Goal: Task Accomplishment & Management: Manage account settings

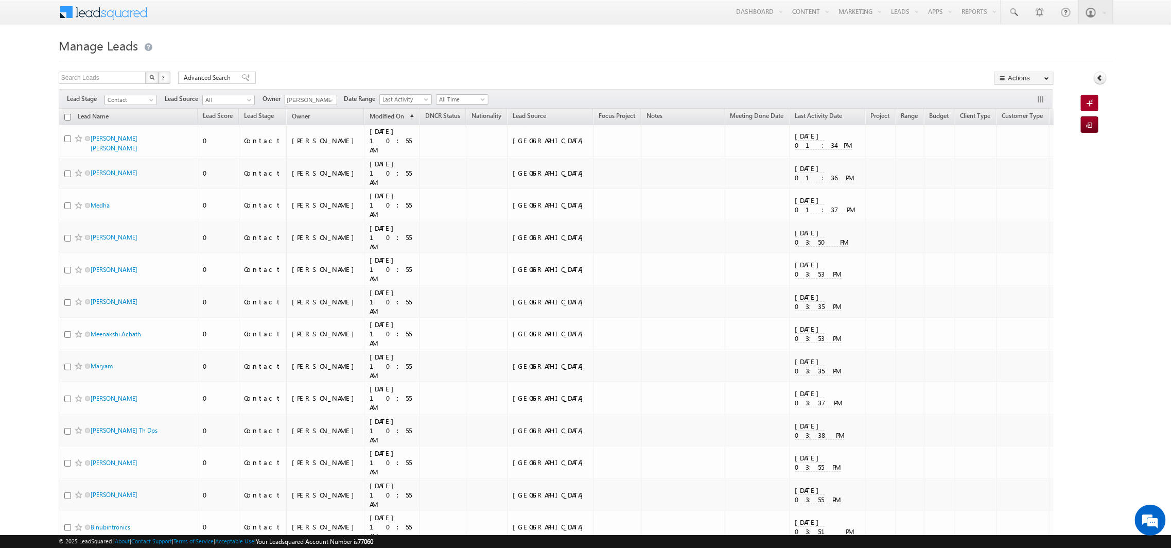
click at [65, 115] on input "checkbox" at bounding box center [67, 117] width 7 height 7
checkbox input "true"
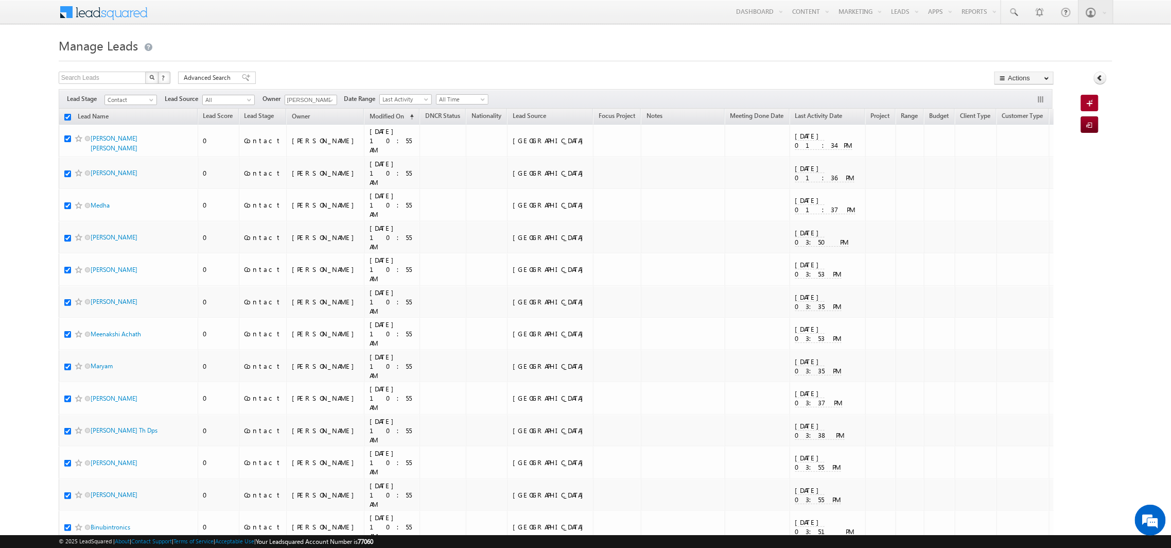
checkbox input "true"
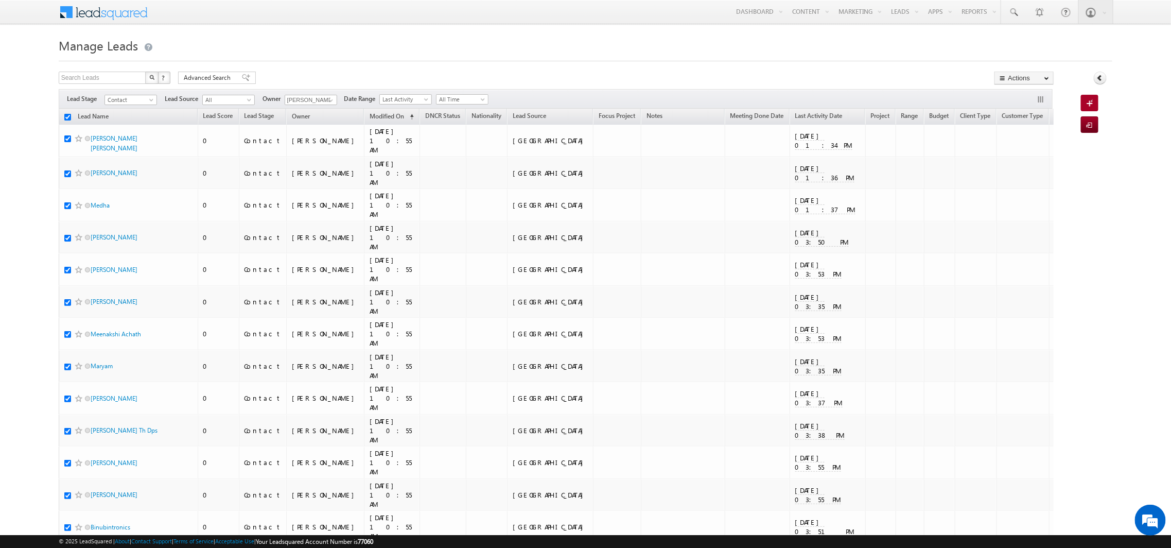
checkbox input "true"
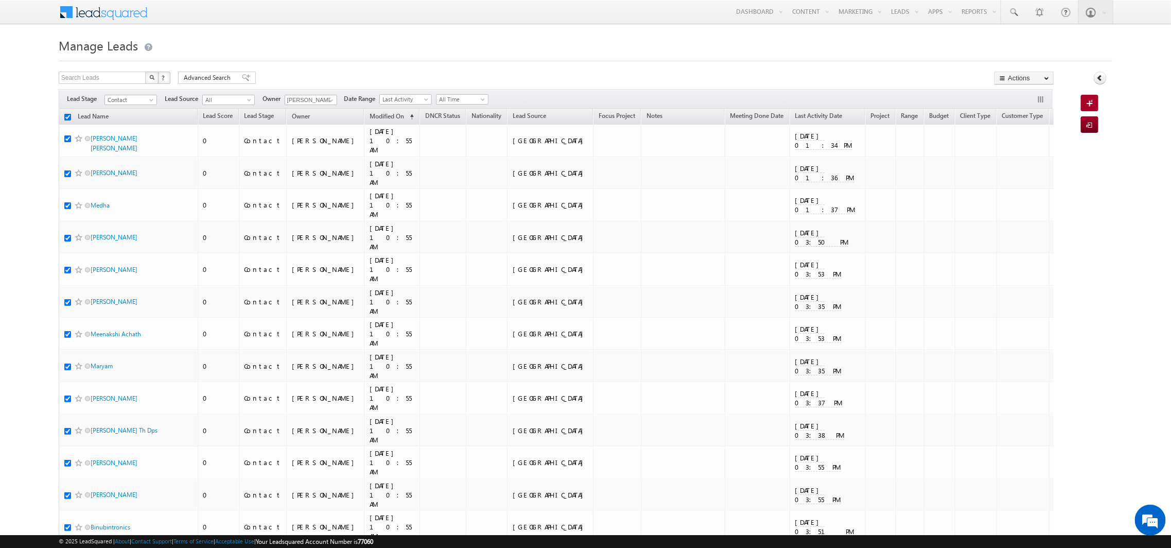
checkbox input "true"
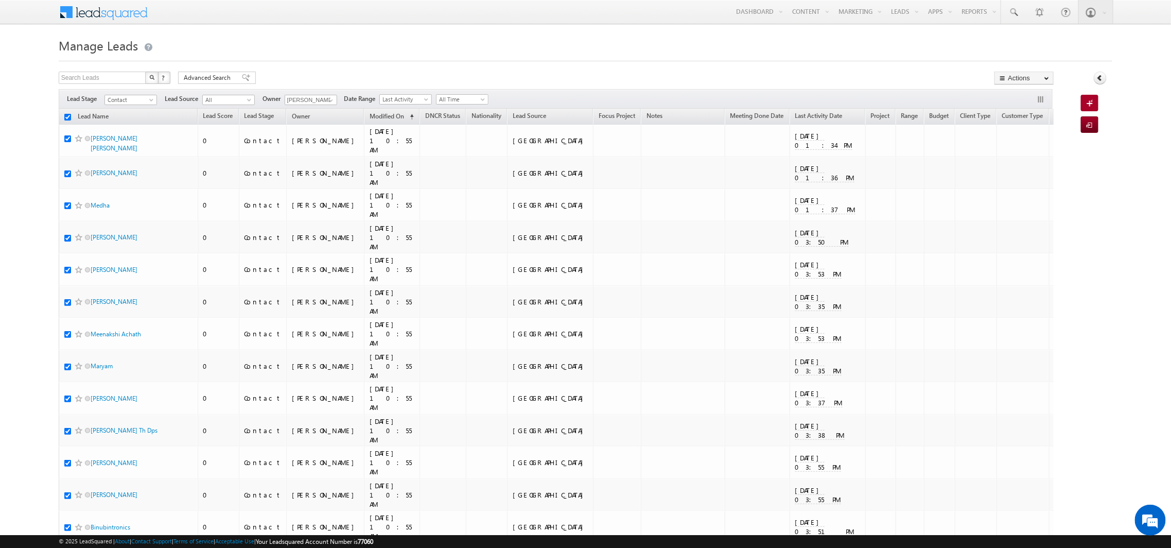
checkbox input "true"
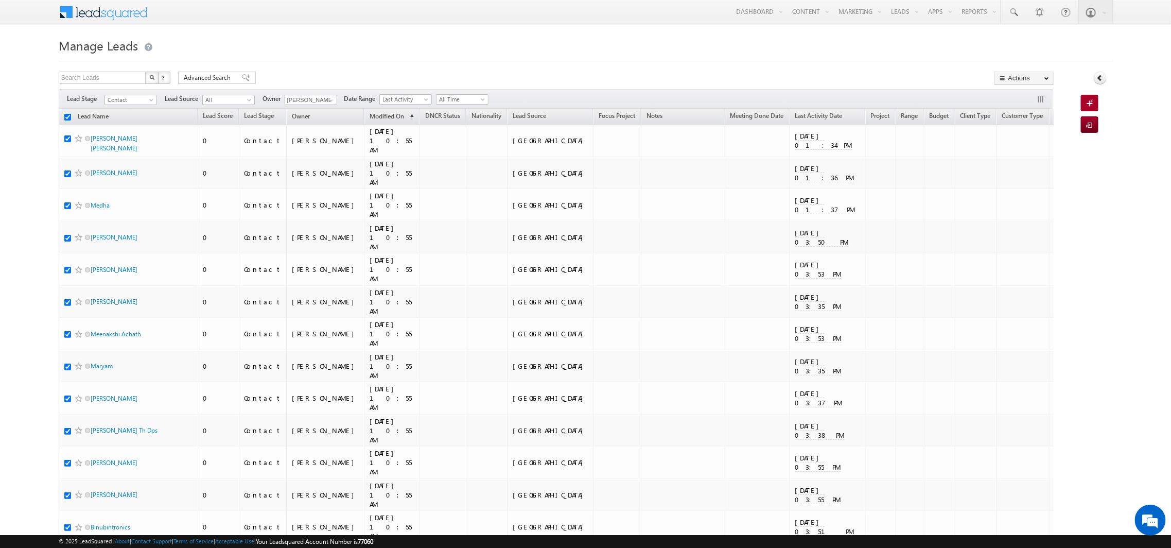
checkbox input "true"
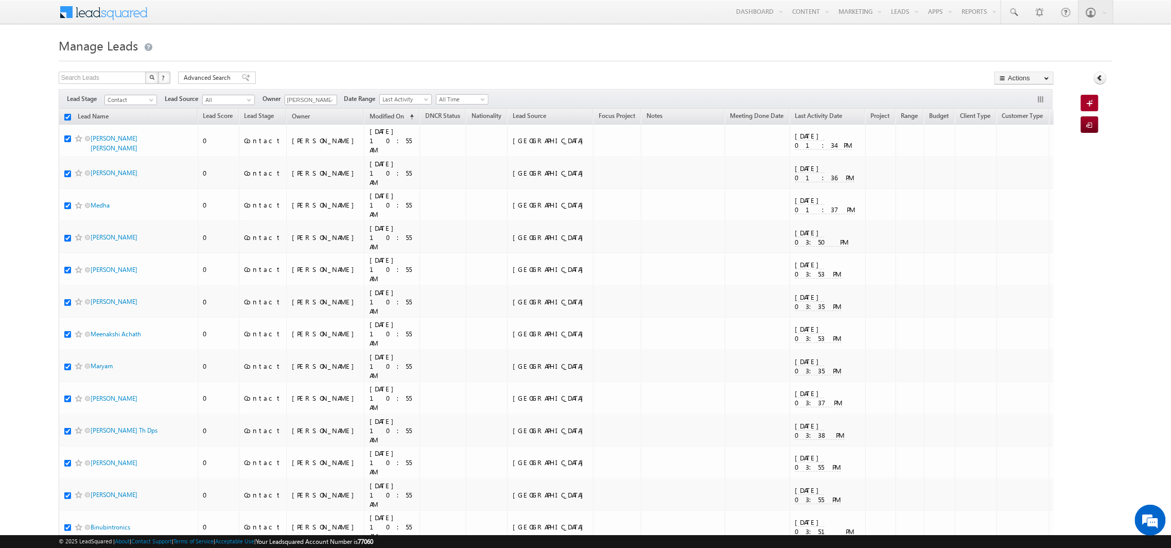
checkbox input "true"
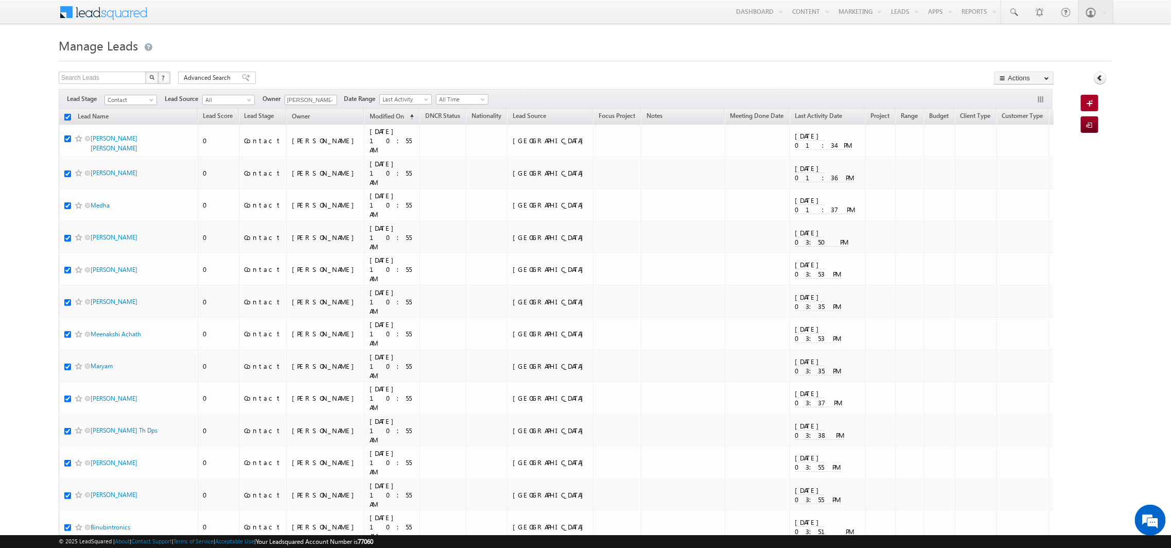
checkbox input "true"
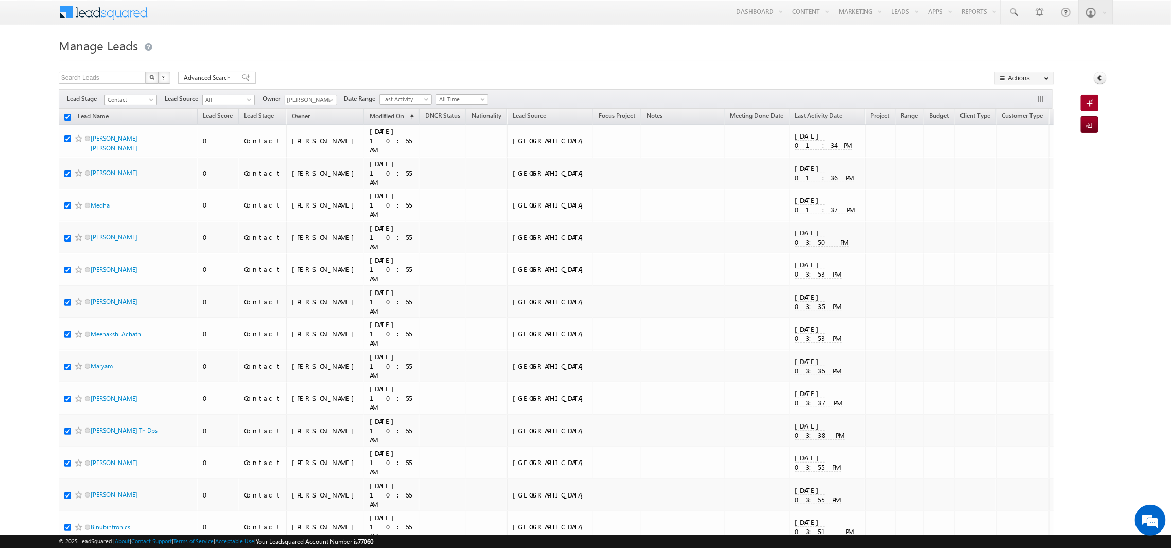
checkbox input "true"
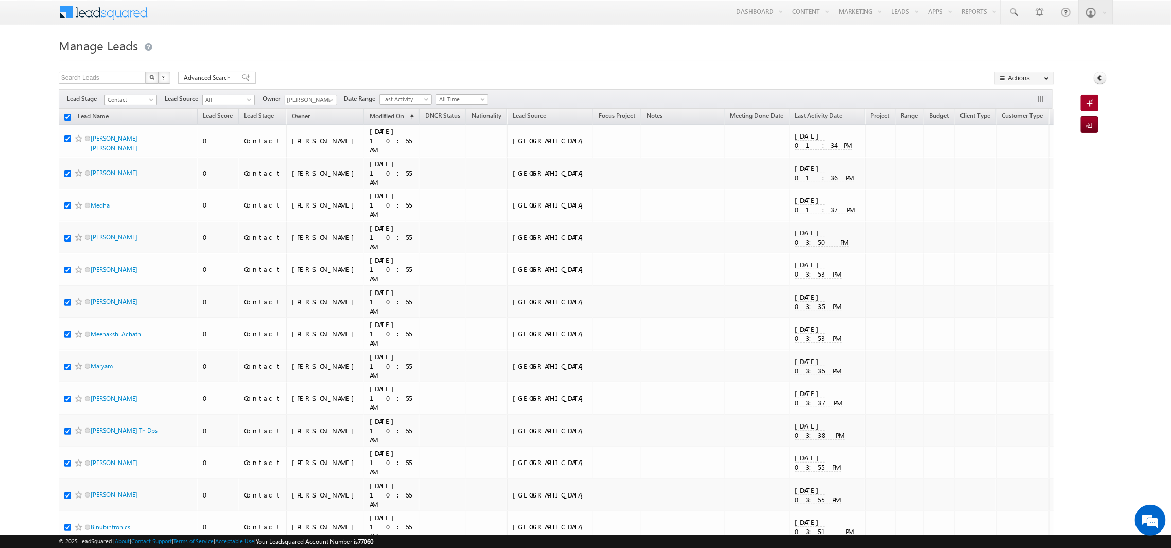
checkbox input "true"
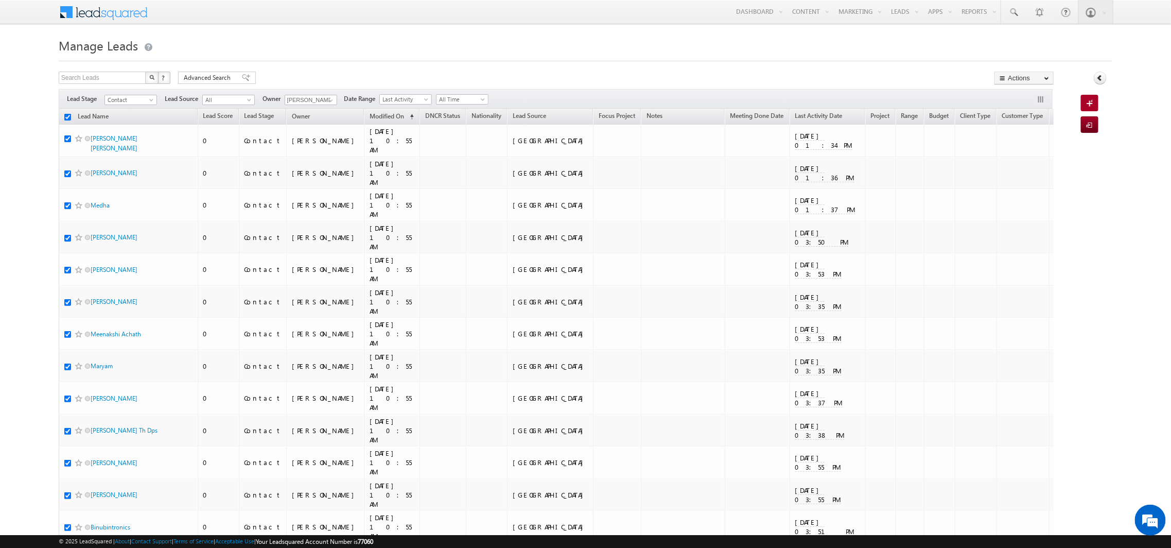
checkbox input "true"
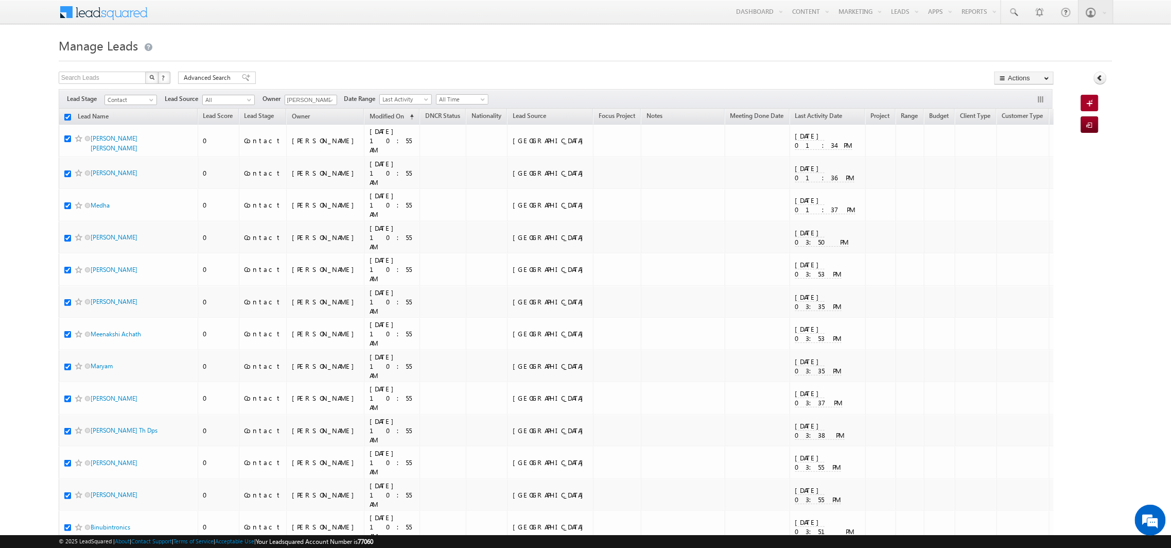
checkbox input "true"
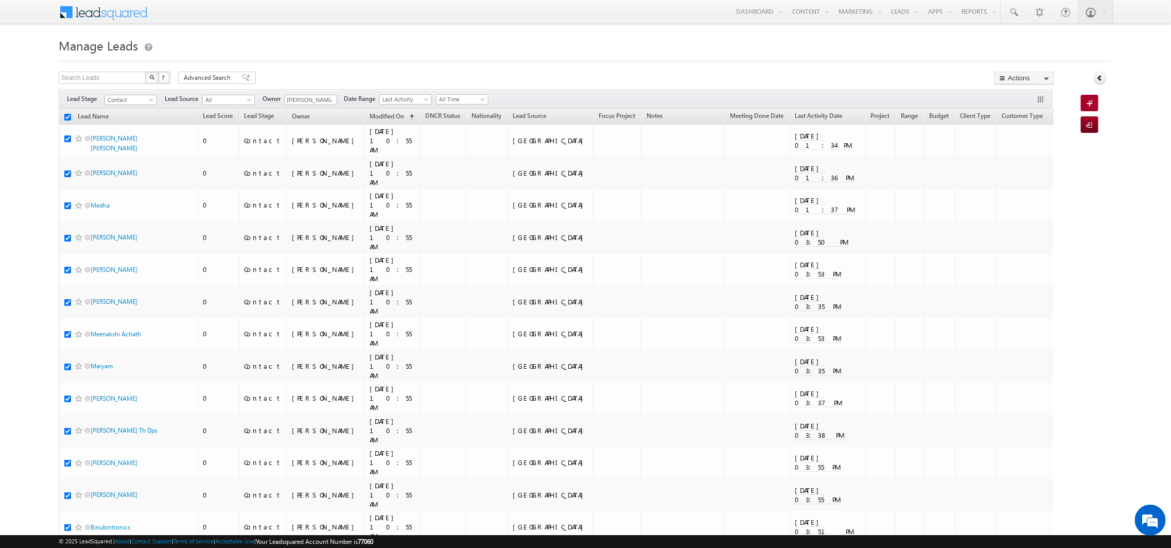
checkbox input "true"
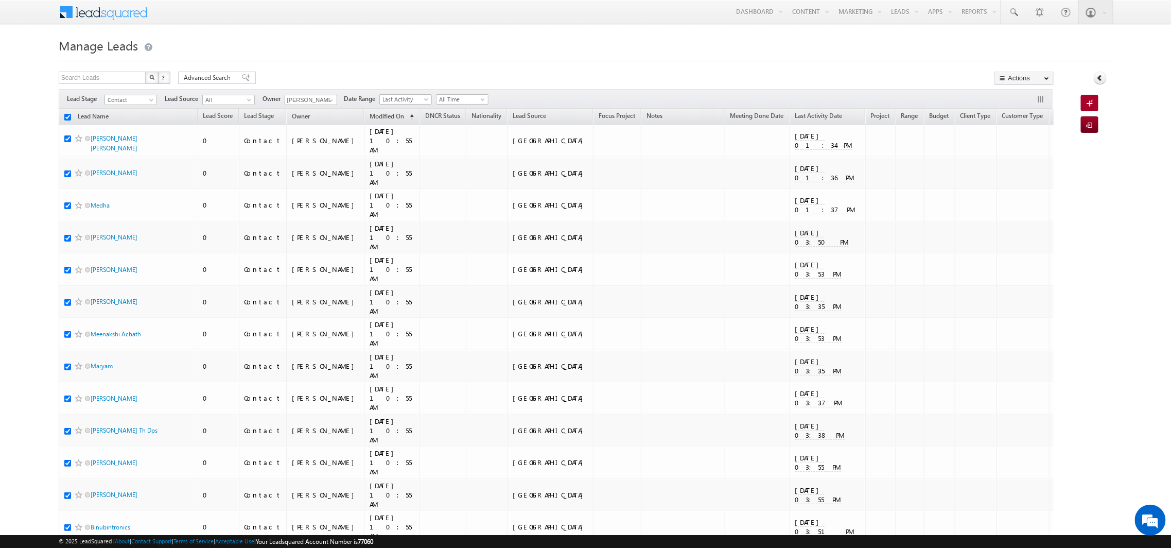
checkbox input "true"
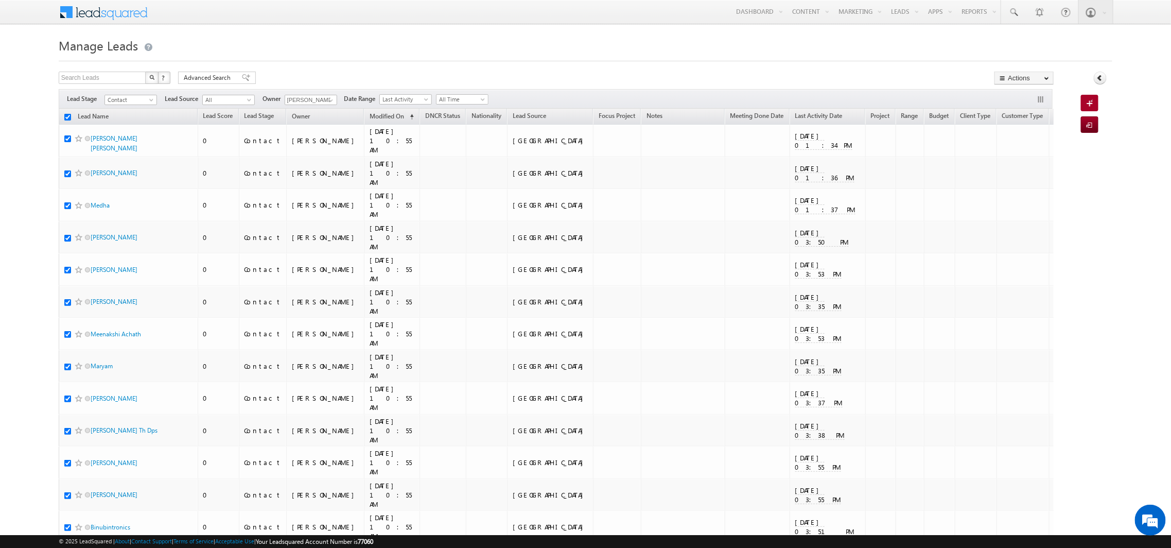
checkbox input "true"
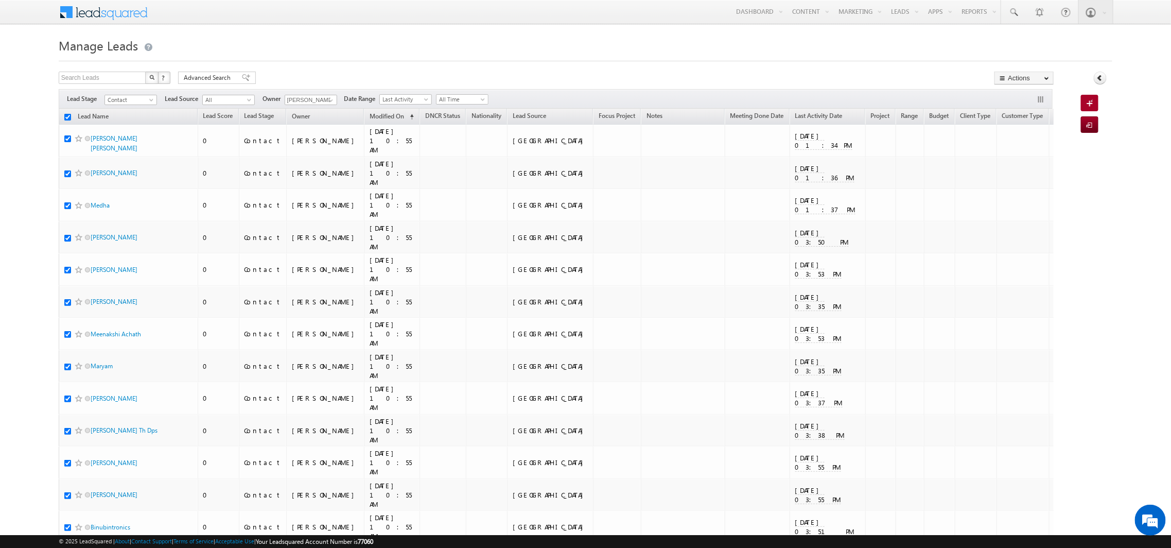
checkbox input "true"
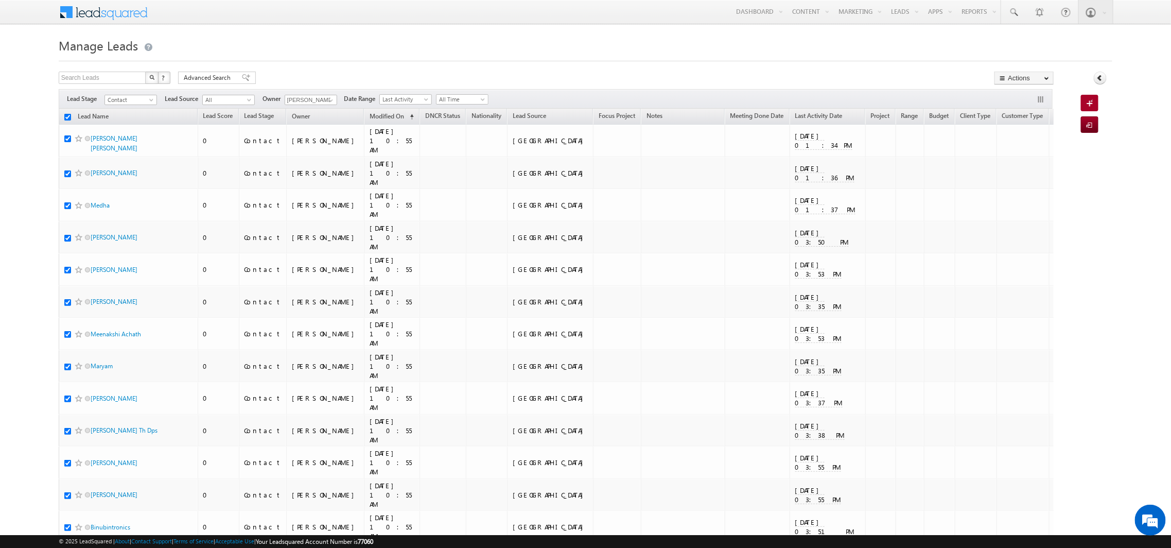
checkbox input "true"
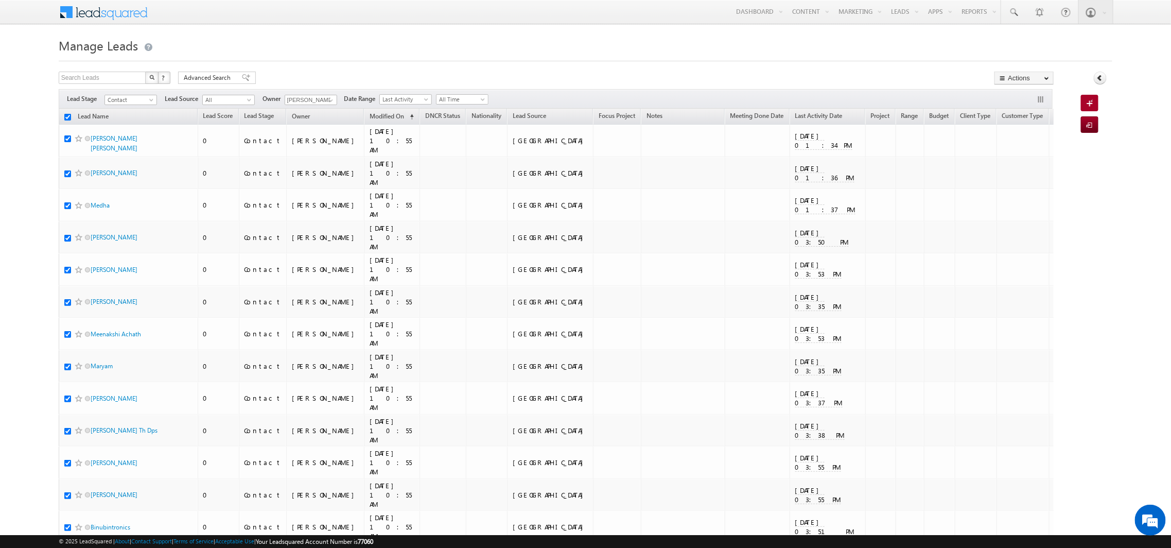
checkbox input "true"
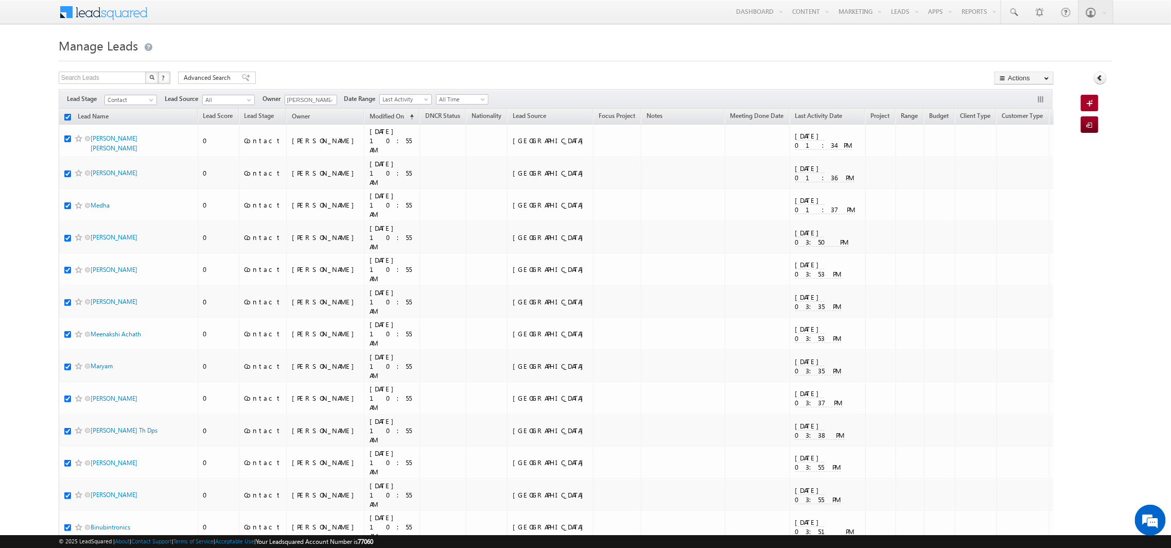
checkbox input "true"
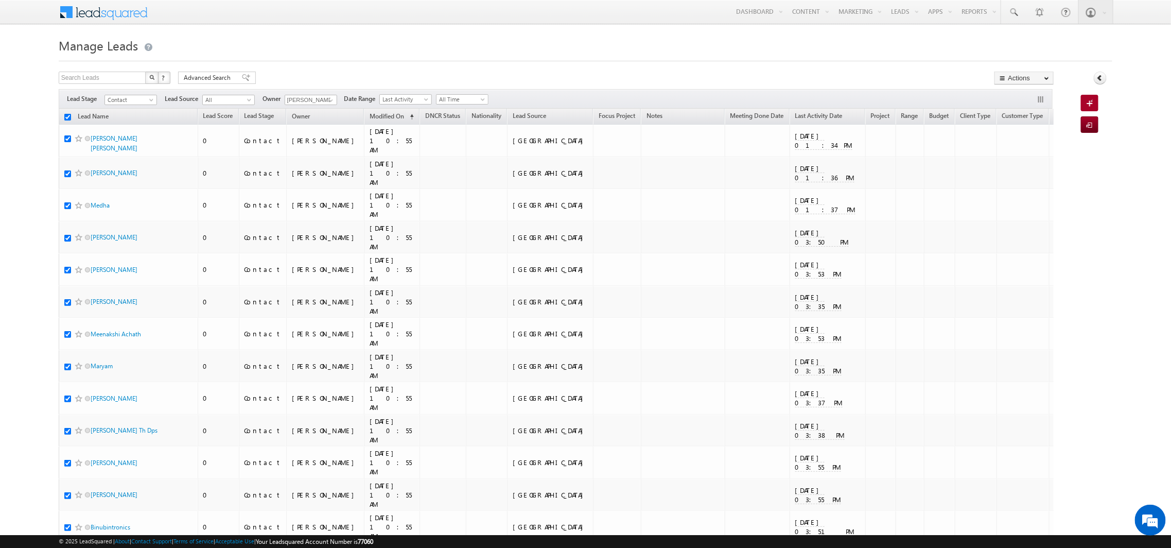
checkbox input "true"
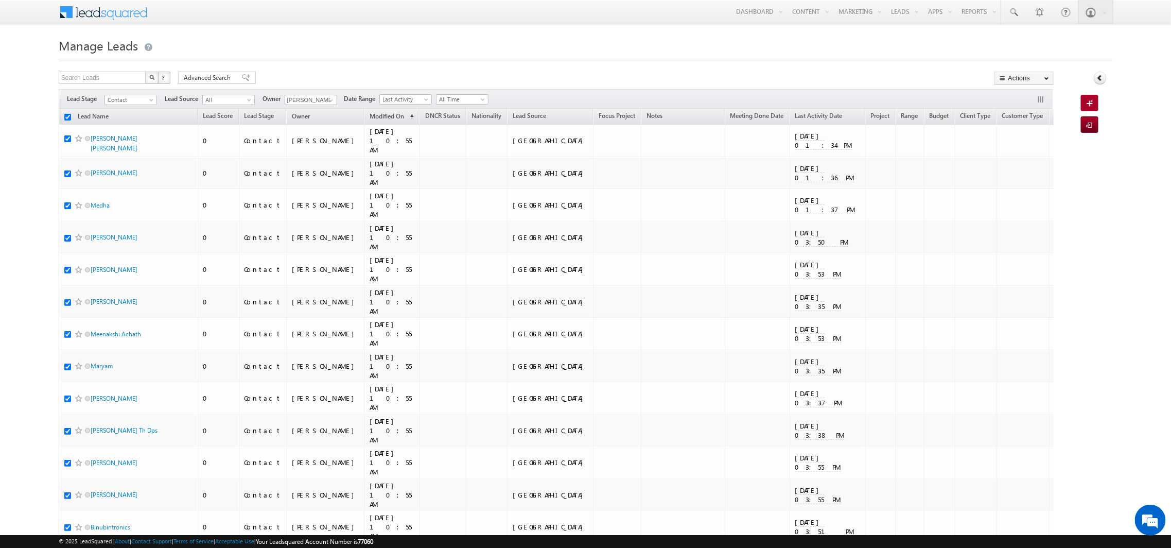
checkbox input "true"
click at [1032, 170] on link "Change Owner" at bounding box center [1024, 167] width 58 height 12
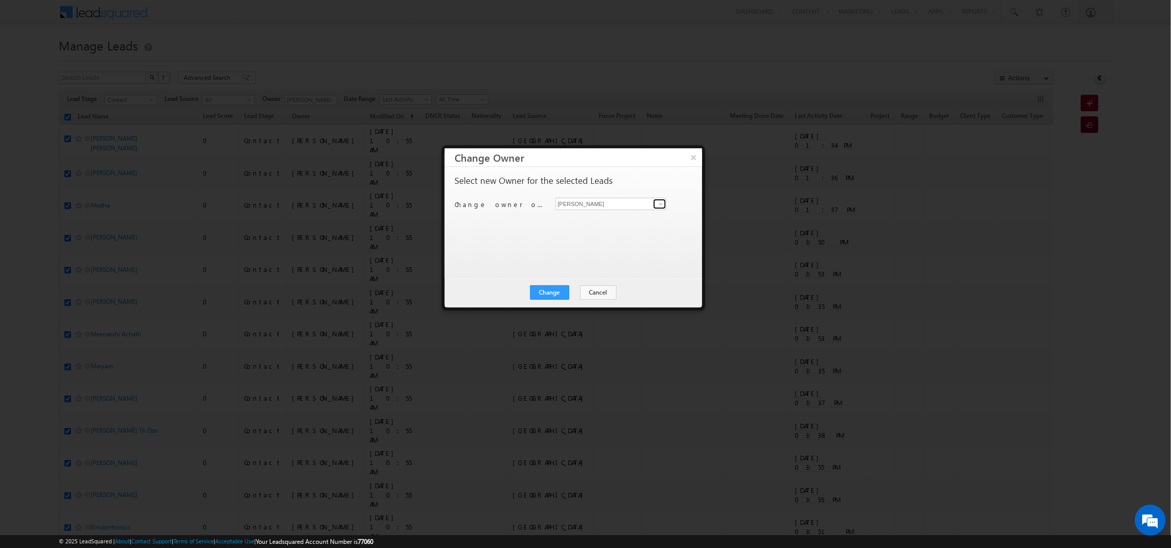
click at [657, 204] on span at bounding box center [661, 204] width 8 height 8
click at [627, 257] on span "[EMAIL_ADDRESS][DOMAIN_NAME]" at bounding box center [606, 260] width 93 height 8
type input "[PERSON_NAME]"
click at [560, 291] on button "Change" at bounding box center [549, 292] width 39 height 14
click at [579, 293] on button "Close" at bounding box center [574, 292] width 33 height 14
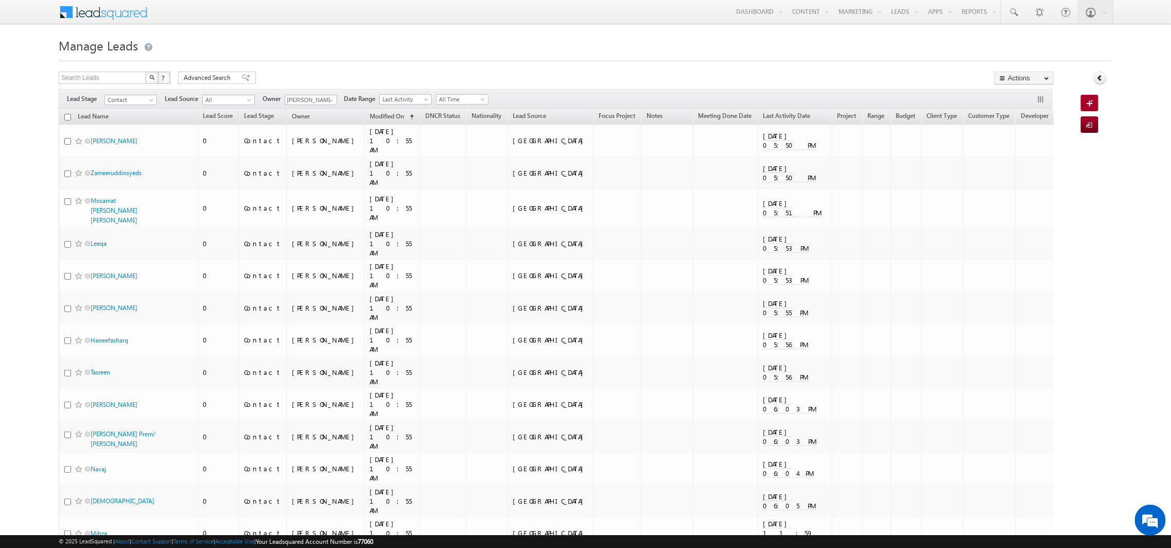
click at [67, 114] on input "checkbox" at bounding box center [67, 117] width 7 height 7
checkbox input "true"
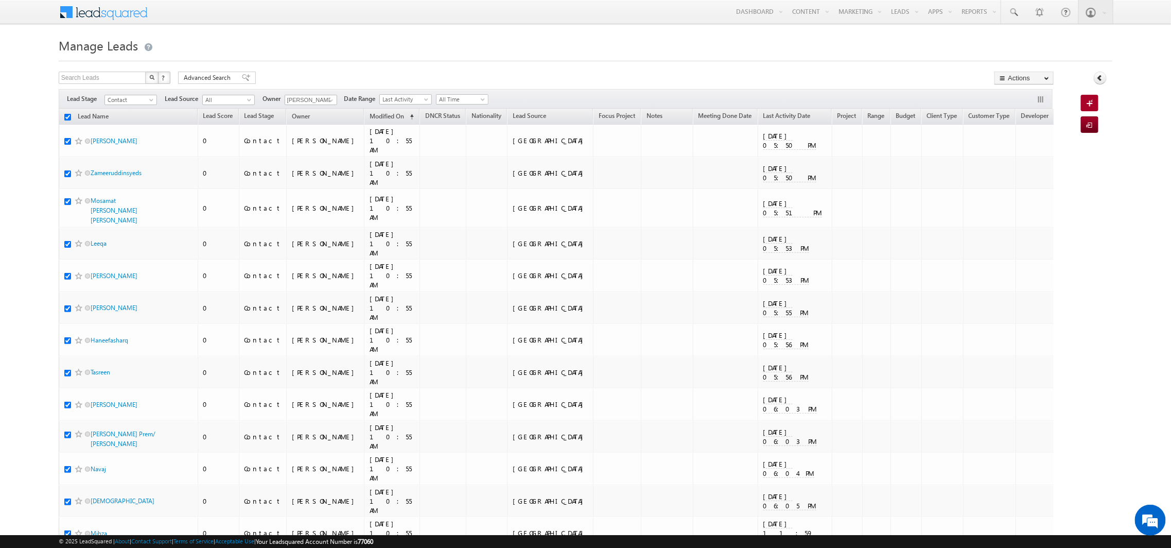
checkbox input "true"
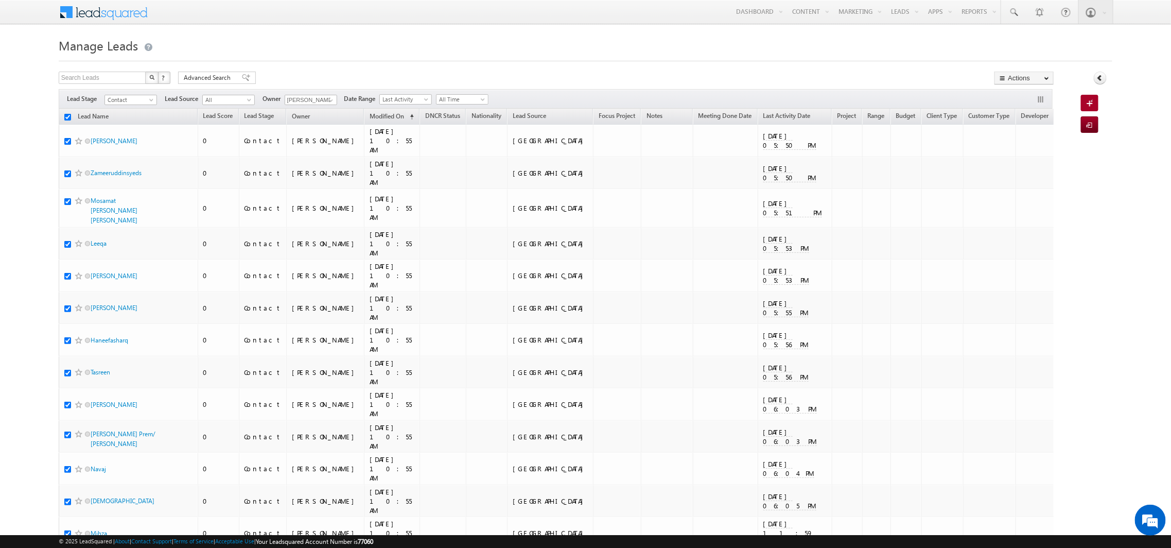
checkbox input "true"
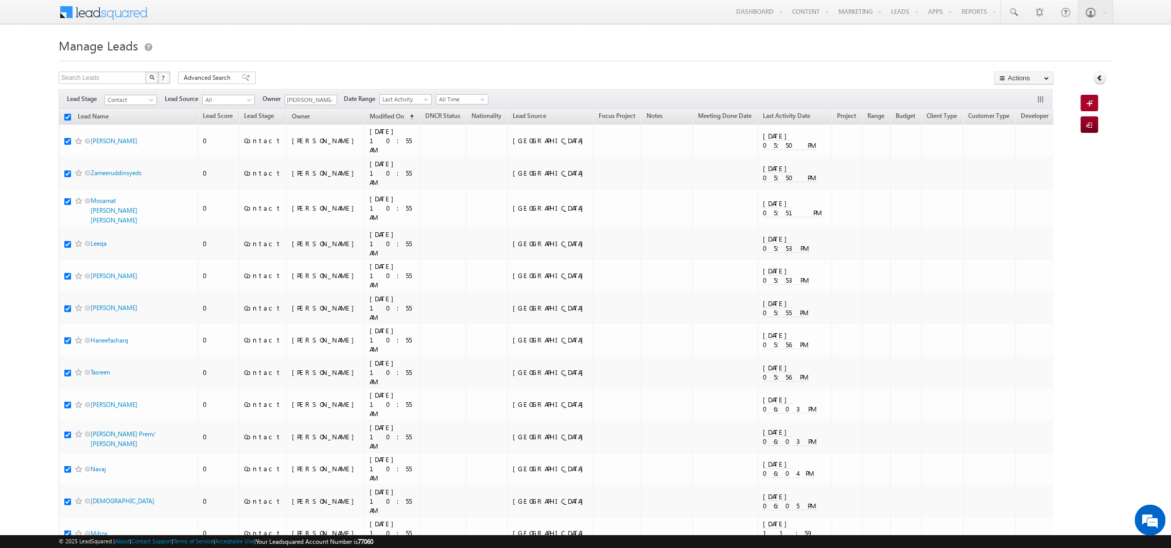
checkbox input "true"
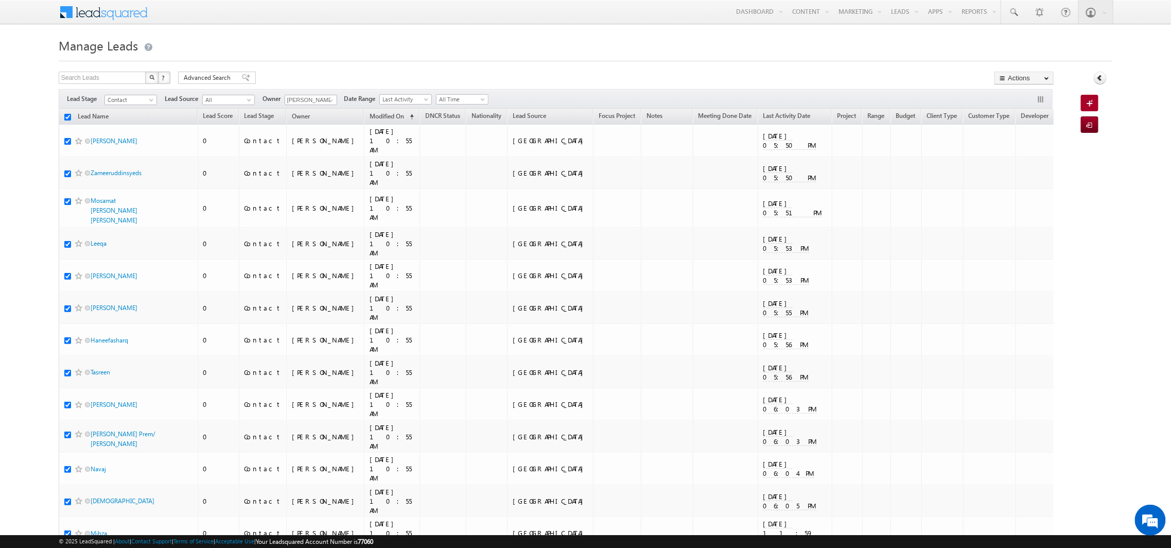
checkbox input "true"
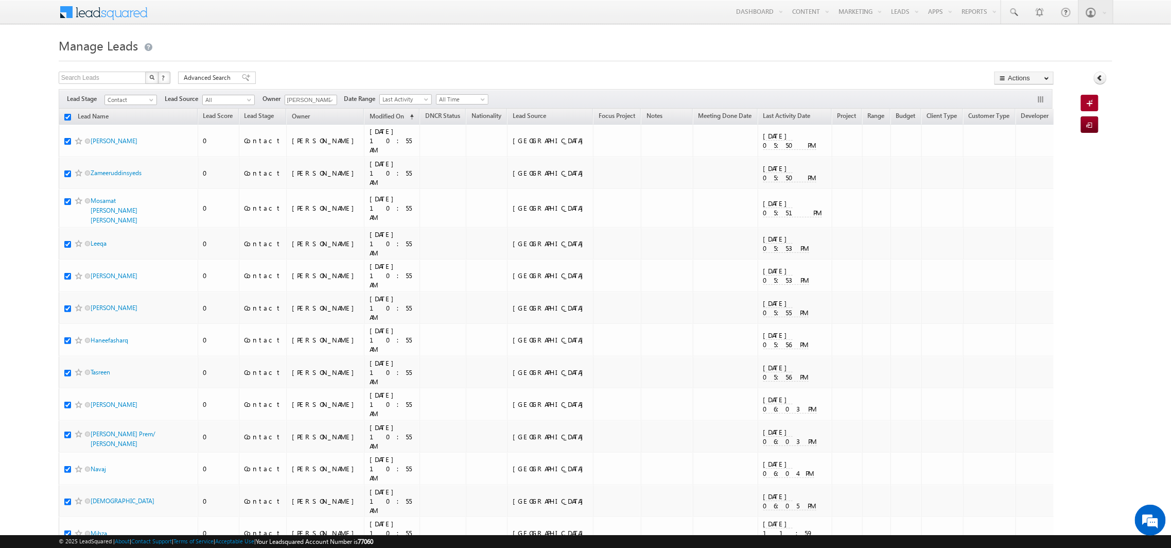
checkbox input "true"
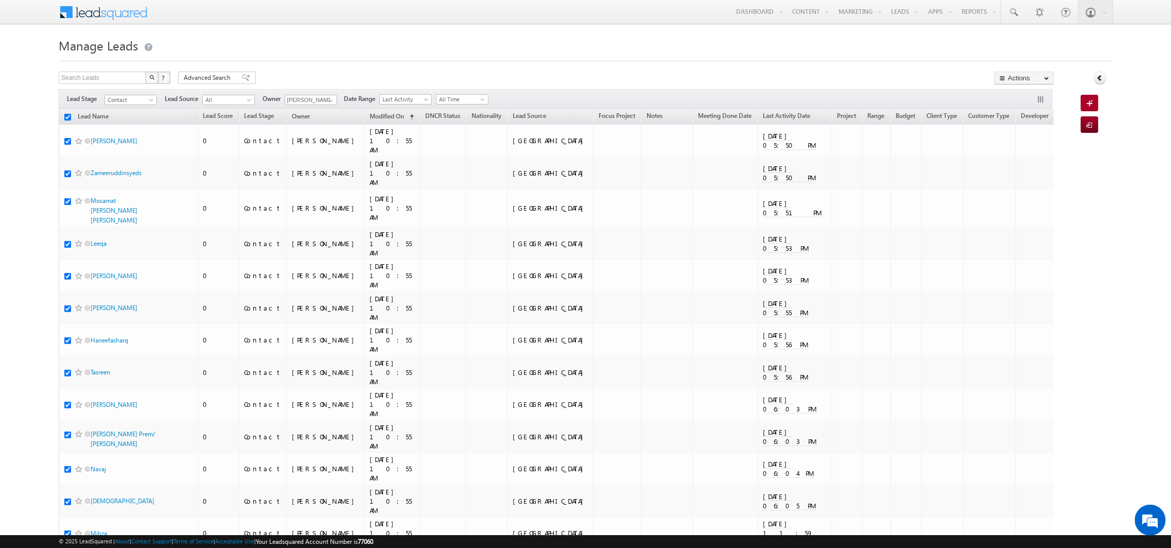
checkbox input "true"
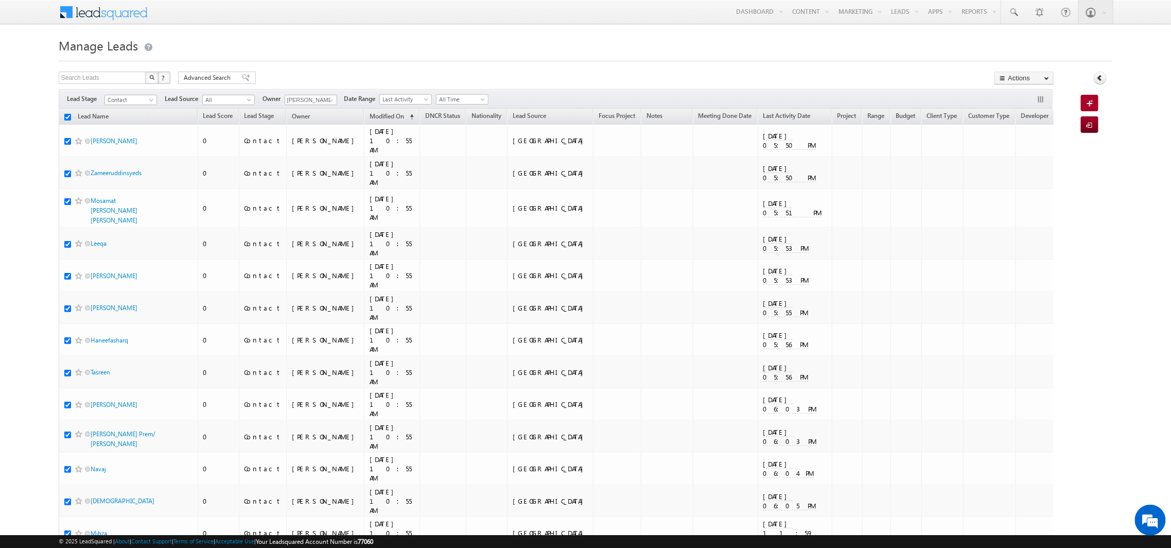
checkbox input "true"
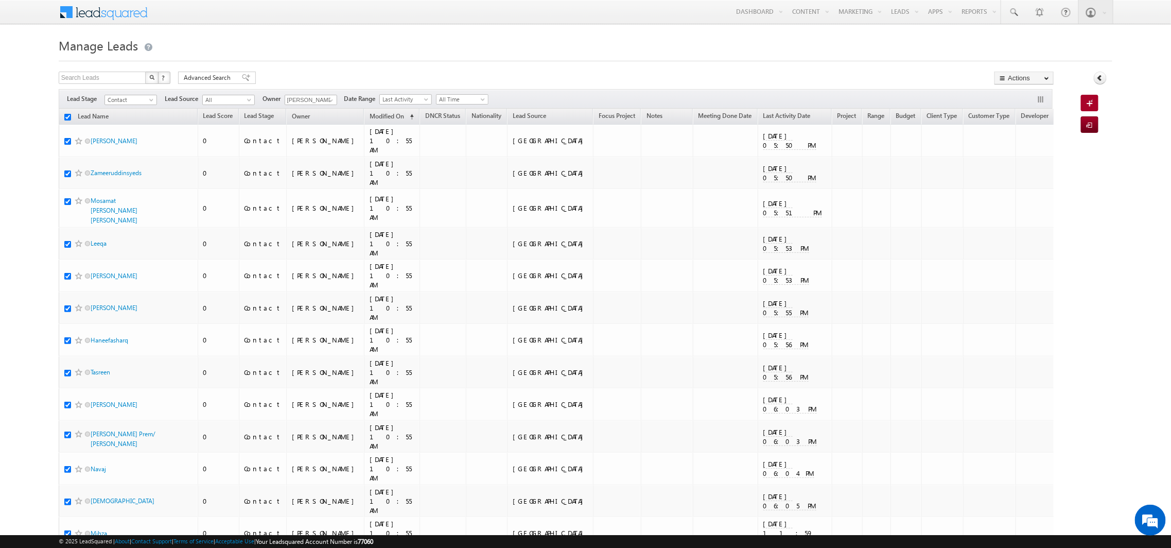
checkbox input "true"
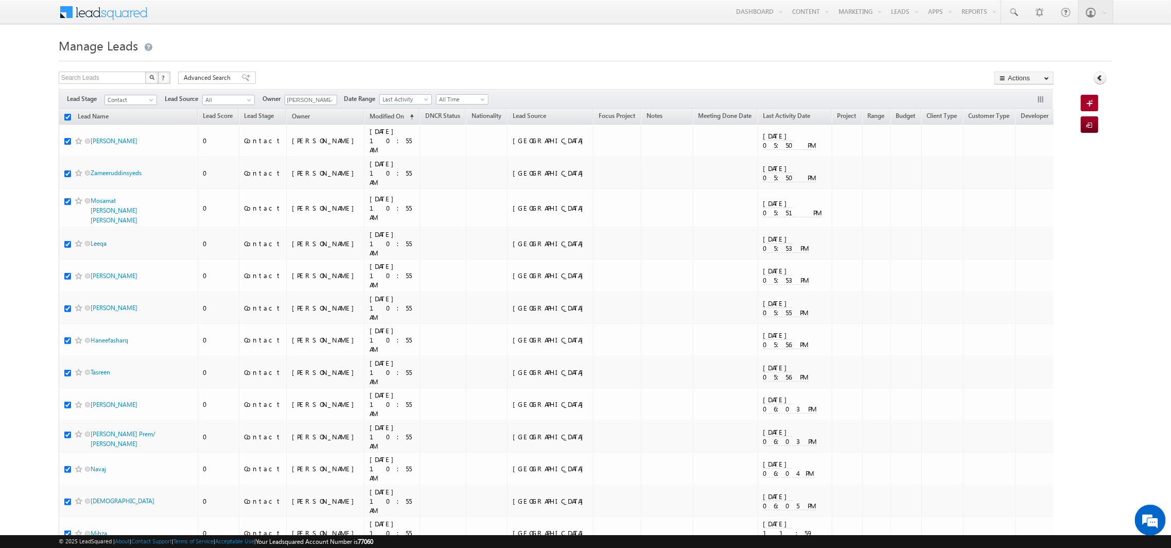
checkbox input "true"
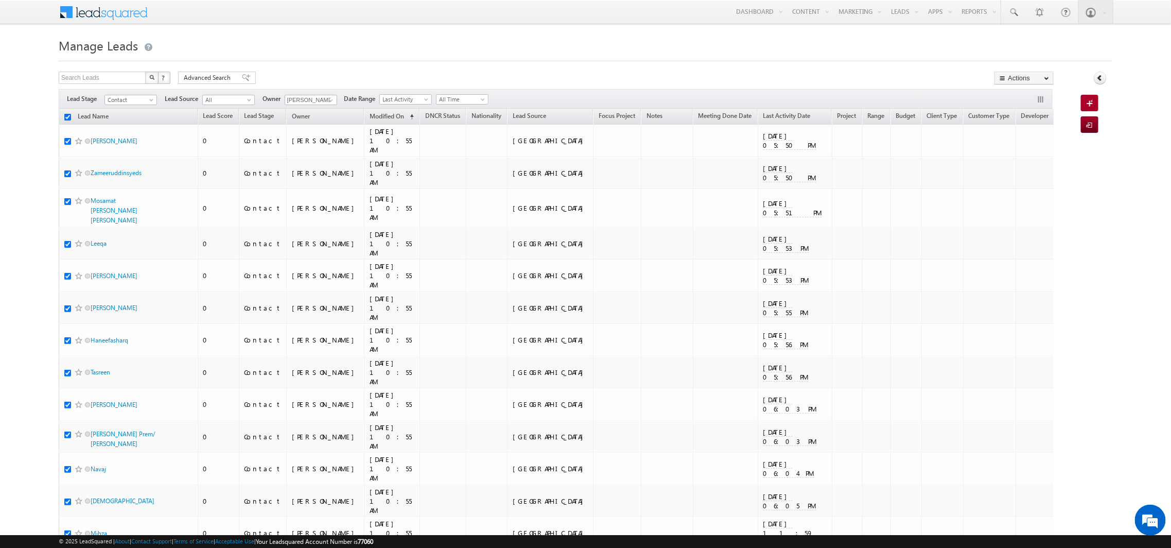
checkbox input "true"
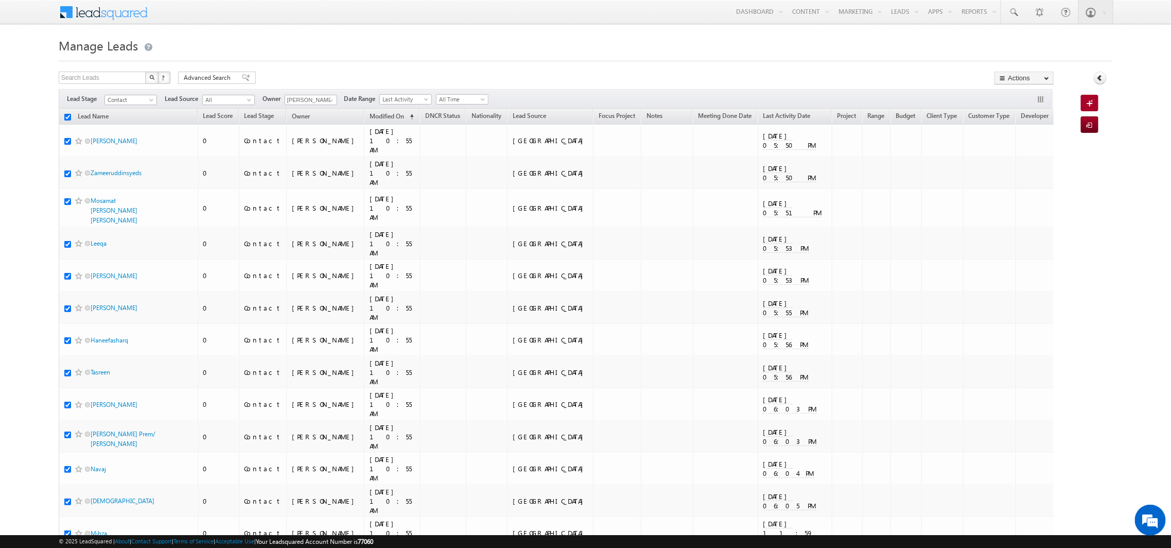
checkbox input "true"
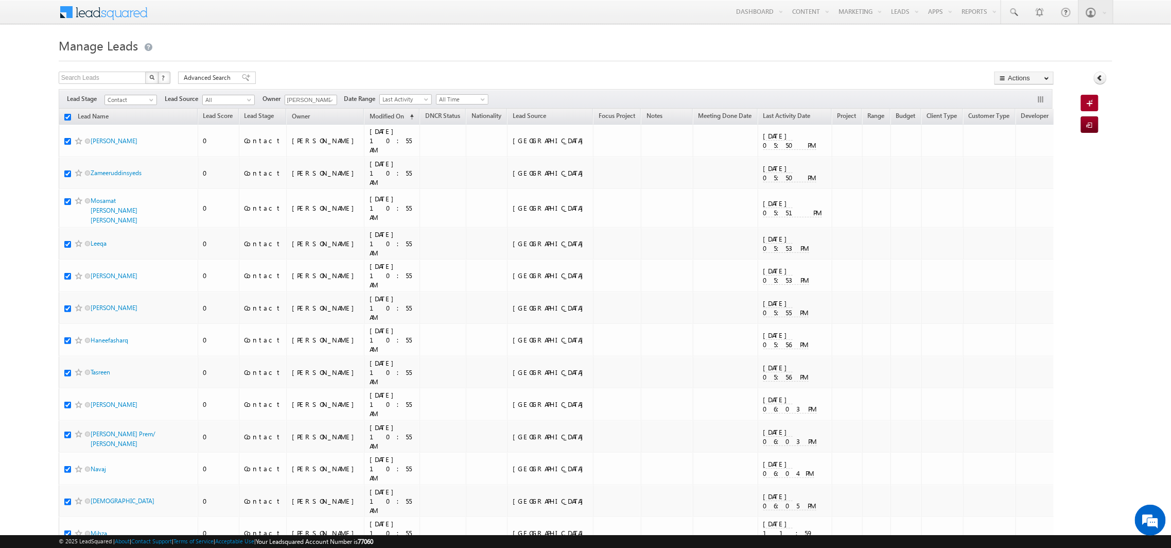
checkbox input "true"
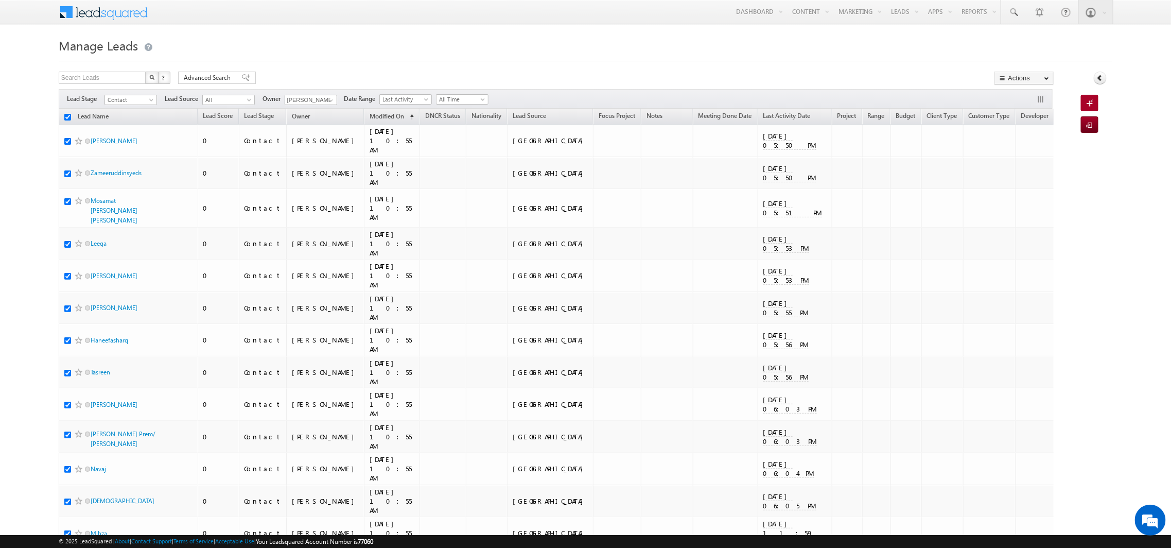
checkbox input "true"
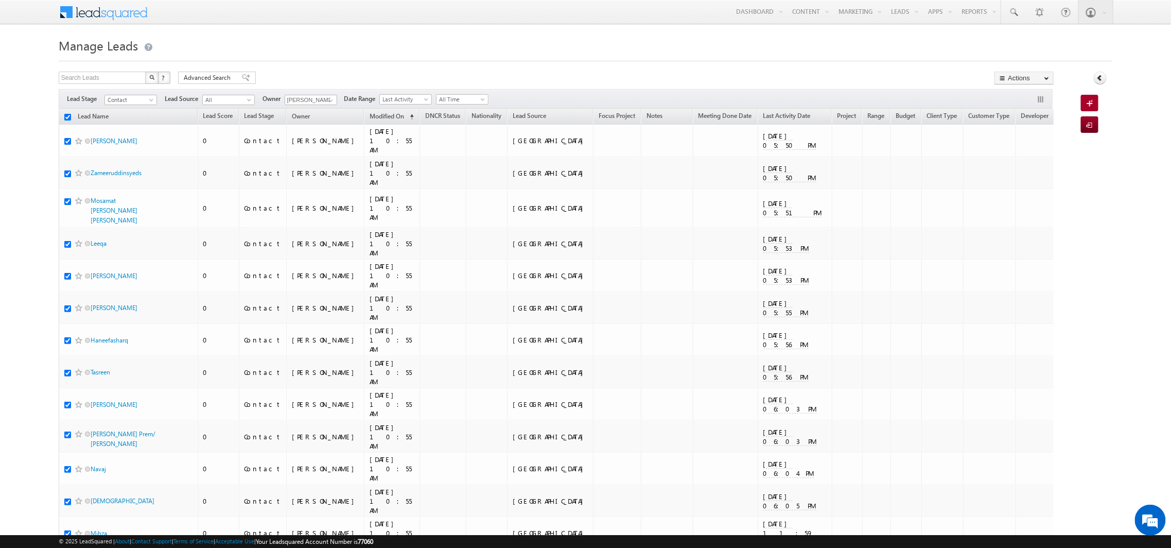
checkbox input "true"
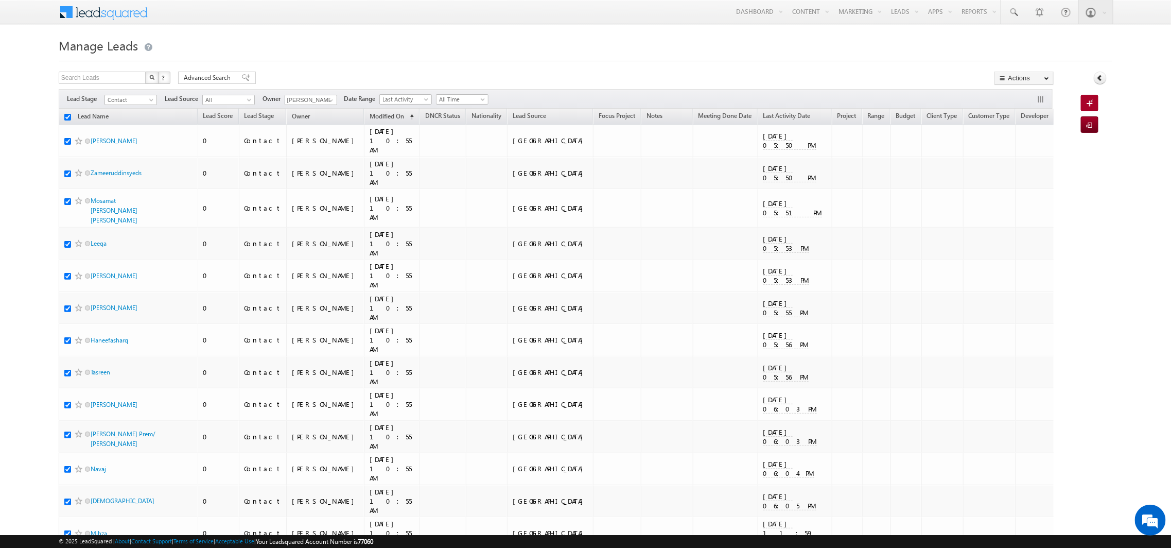
checkbox input "true"
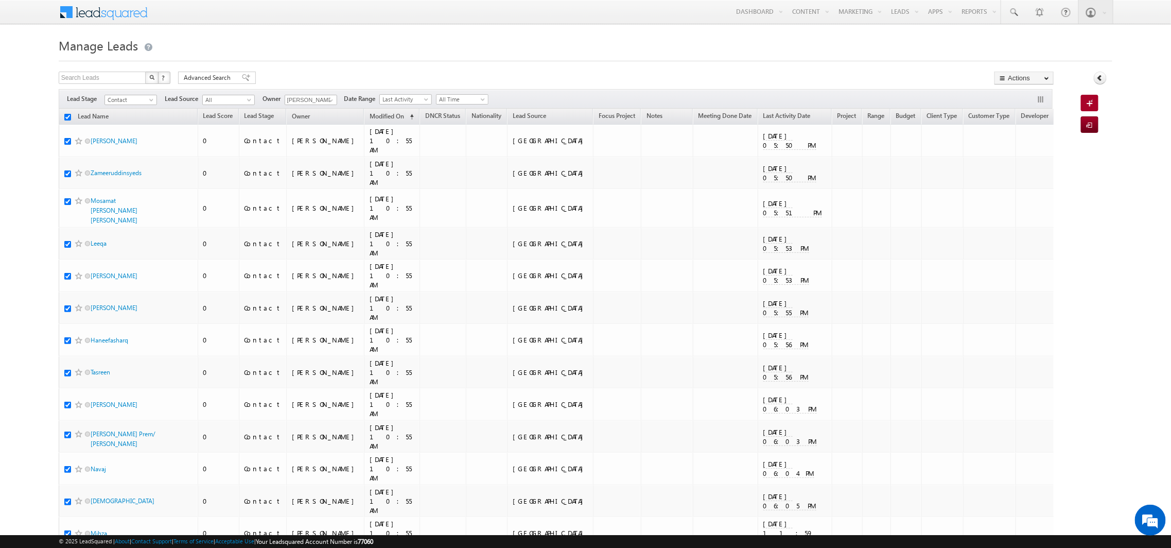
checkbox input "true"
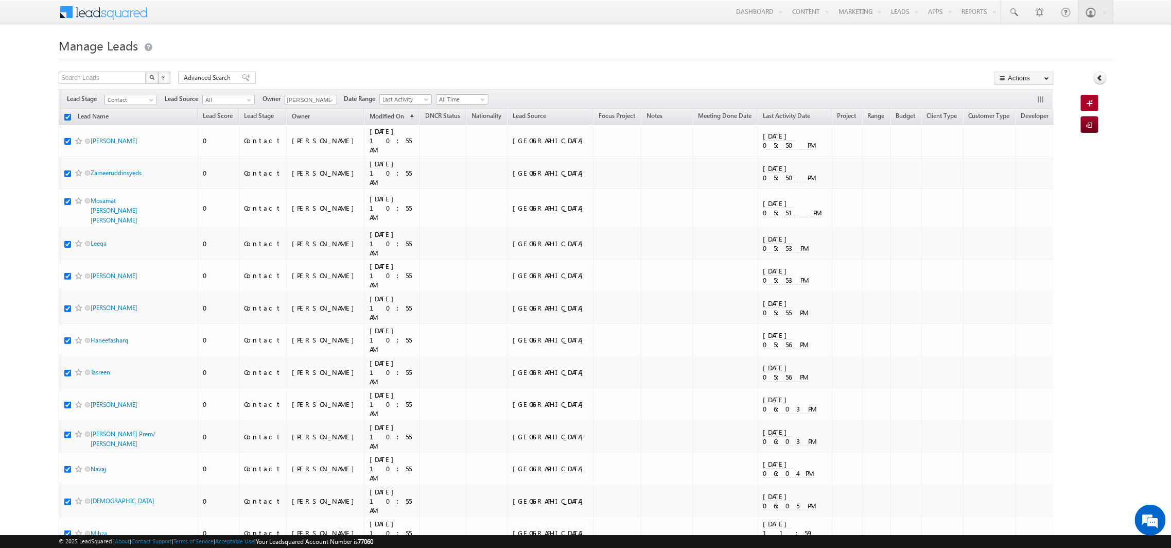
checkbox input "true"
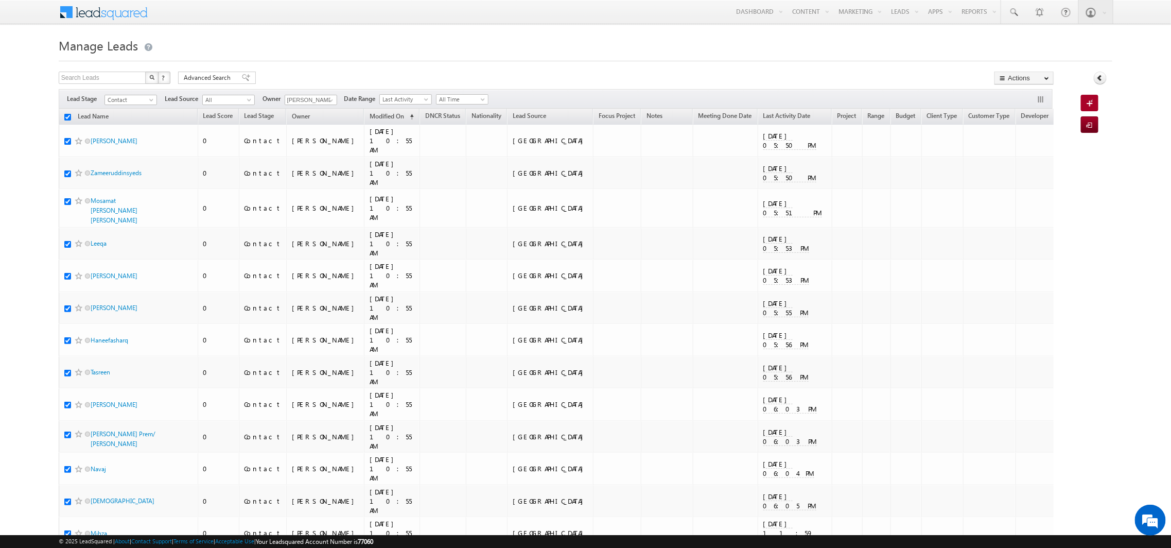
checkbox input "true"
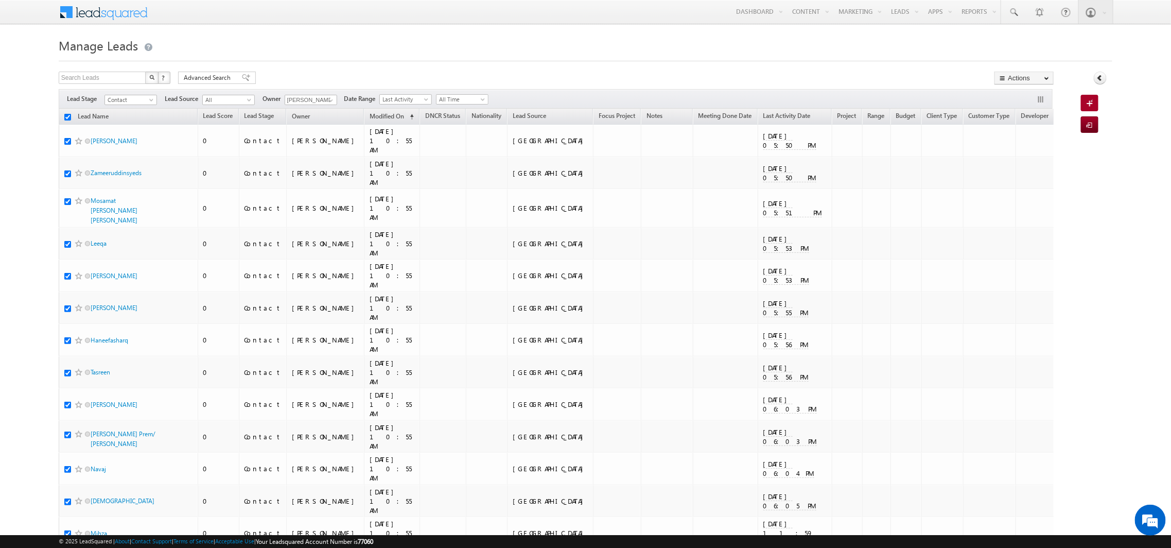
checkbox input "true"
click at [1030, 163] on link "Change Owner" at bounding box center [1024, 167] width 58 height 12
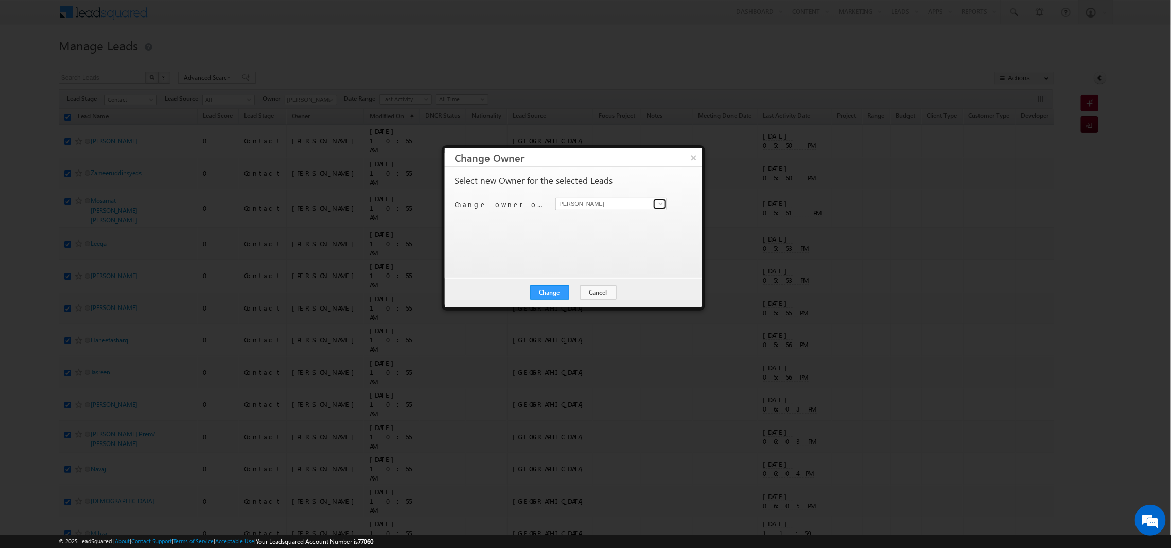
click at [656, 206] on link at bounding box center [659, 204] width 13 height 10
click at [620, 257] on span "[EMAIL_ADDRESS][DOMAIN_NAME]" at bounding box center [606, 260] width 93 height 8
click at [550, 292] on button "Change" at bounding box center [549, 292] width 39 height 14
click at [568, 288] on button "Close" at bounding box center [574, 292] width 33 height 14
